Goal: Find specific page/section: Find specific page/section

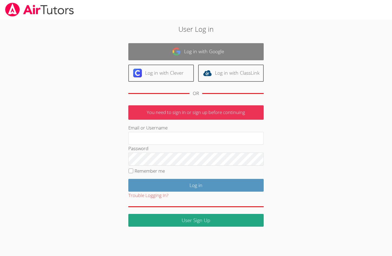
click at [195, 49] on link "Log in with Google" at bounding box center [196, 51] width 136 height 17
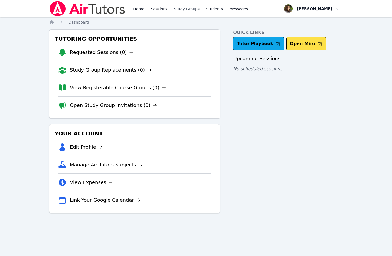
click at [186, 13] on link "Study Groups" at bounding box center [187, 8] width 28 height 17
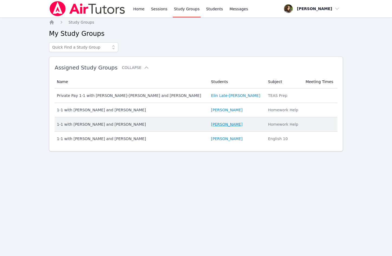
click at [211, 123] on link "Daniel Shekhtman" at bounding box center [226, 123] width 31 height 5
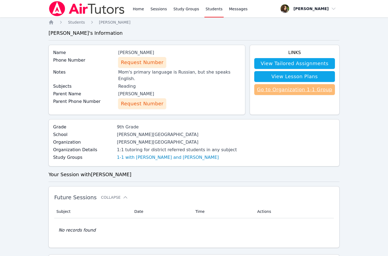
click at [289, 91] on link "Go to Organization 1-1 Group" at bounding box center [295, 89] width 81 height 11
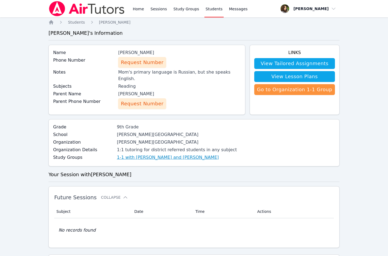
click at [146, 154] on link "1-1 with Daniel Shekhtman and Diana Carle" at bounding box center [168, 157] width 102 height 7
click at [311, 68] on link "View Tailored Assignments" at bounding box center [295, 63] width 81 height 11
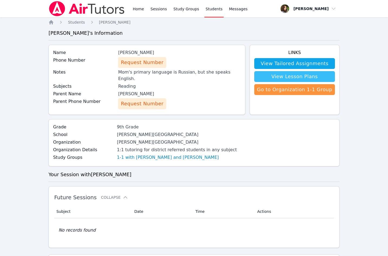
click at [318, 81] on link "View Lesson Plans" at bounding box center [295, 76] width 81 height 11
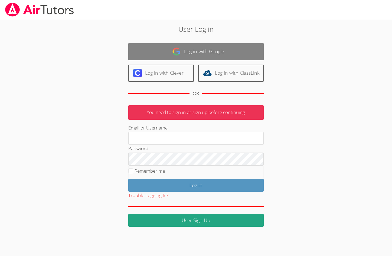
click at [197, 47] on link "Log in with Google" at bounding box center [196, 51] width 136 height 17
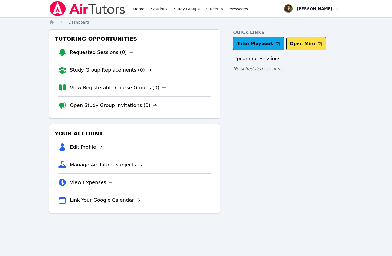
click at [210, 10] on link "Students" at bounding box center [214, 8] width 19 height 17
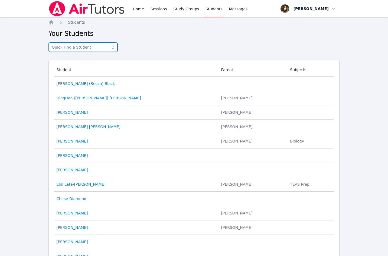
click at [78, 46] on input "text" at bounding box center [83, 47] width 69 height 10
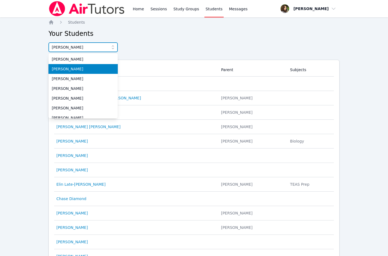
type input "daniel"
click at [82, 71] on span "Daniel Shekhtman" at bounding box center [83, 68] width 63 height 5
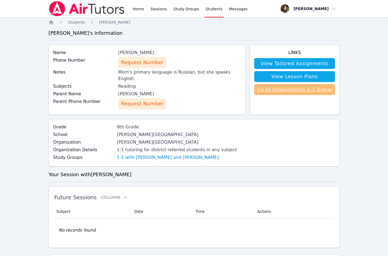
click at [301, 90] on link "Go to Organization 1-1 Group" at bounding box center [295, 89] width 81 height 11
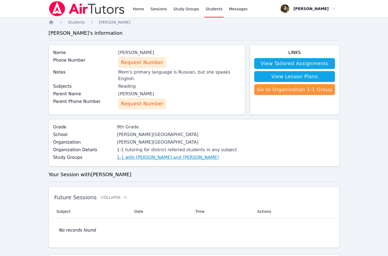
click at [127, 154] on link "1-1 with Daniel Shekhtman and Diana Carle" at bounding box center [168, 157] width 102 height 7
click at [7, 82] on div "Home Sessions Study Groups Students Messages Open user menu Diana Carle Open ma…" at bounding box center [194, 166] width 388 height 333
